Goal: Task Accomplishment & Management: Use online tool/utility

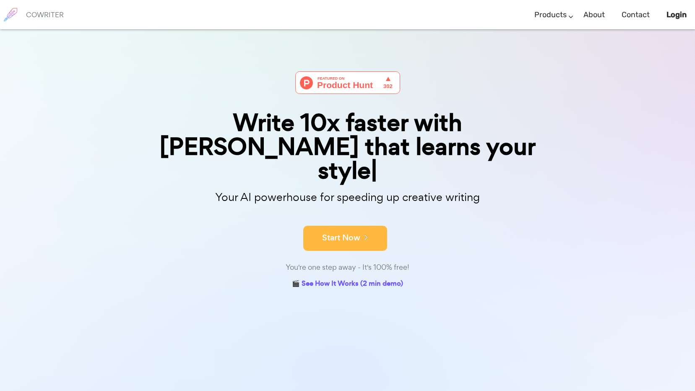
click at [343, 226] on button "Start Now" at bounding box center [345, 238] width 84 height 25
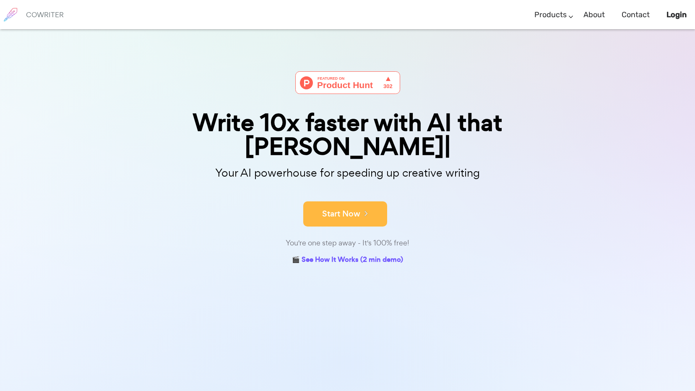
click at [341, 201] on button "Start Now" at bounding box center [345, 213] width 84 height 25
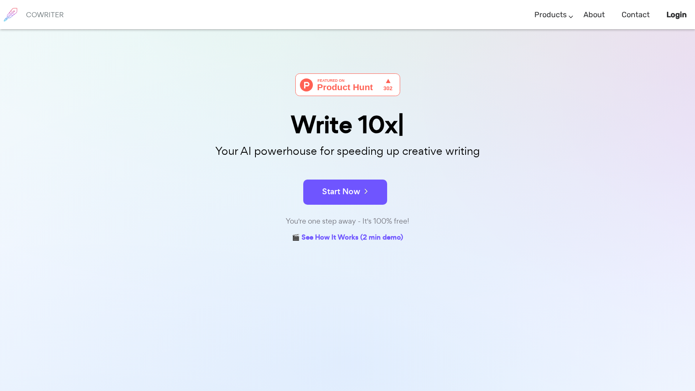
click at [341, 195] on button "Start Now" at bounding box center [345, 191] width 84 height 25
